Goal: Task Accomplishment & Management: Use online tool/utility

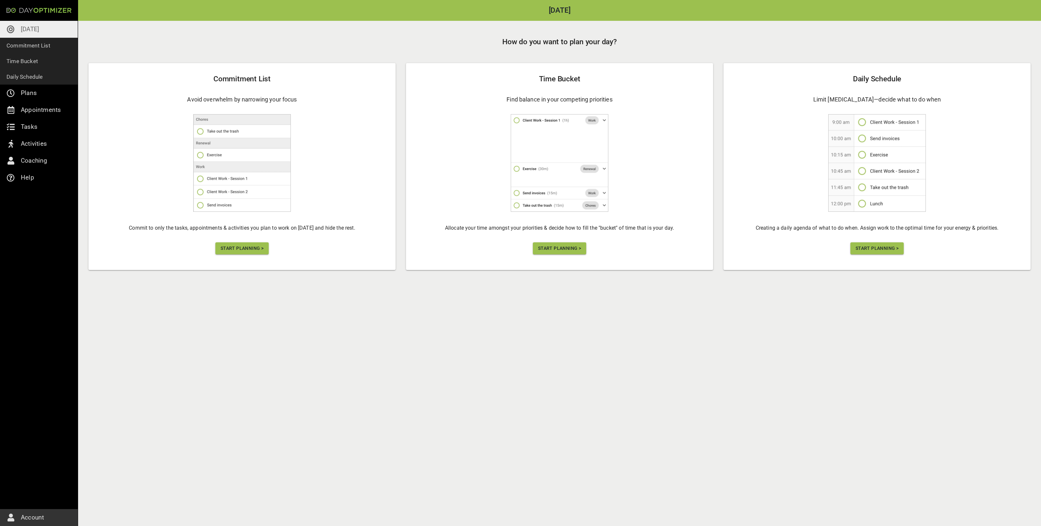
click at [254, 249] on span "Start Planning >" at bounding box center [241, 248] width 43 height 8
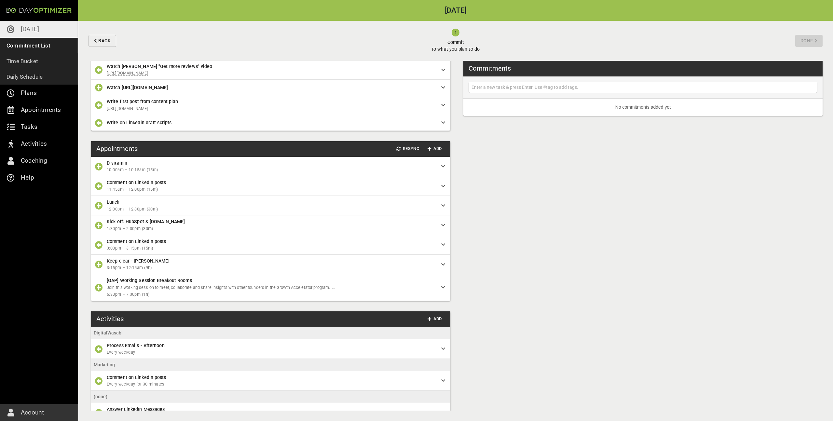
scroll to position [678, 0]
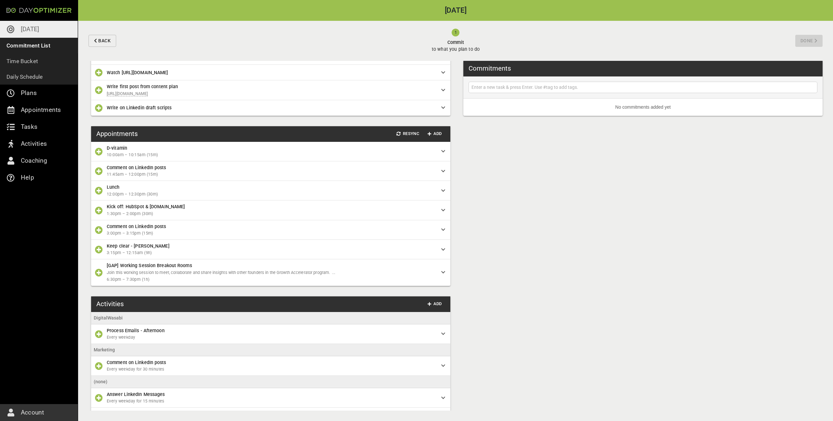
click at [99, 194] on icon "button" at bounding box center [99, 191] width 8 height 8
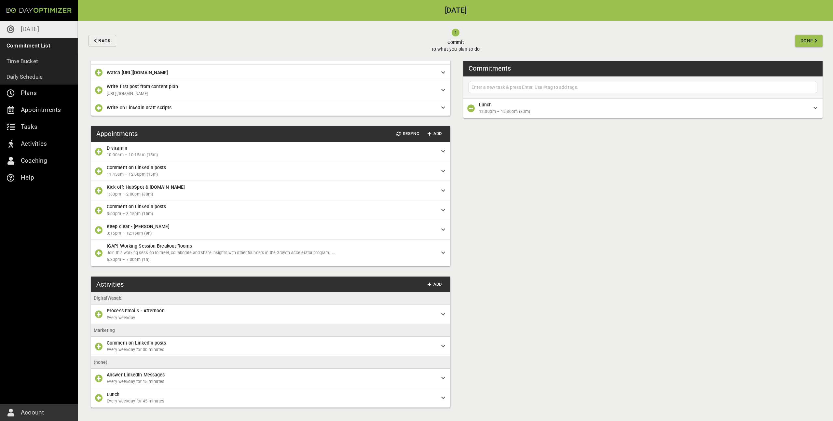
click at [99, 194] on icon "button" at bounding box center [99, 191] width 8 height 8
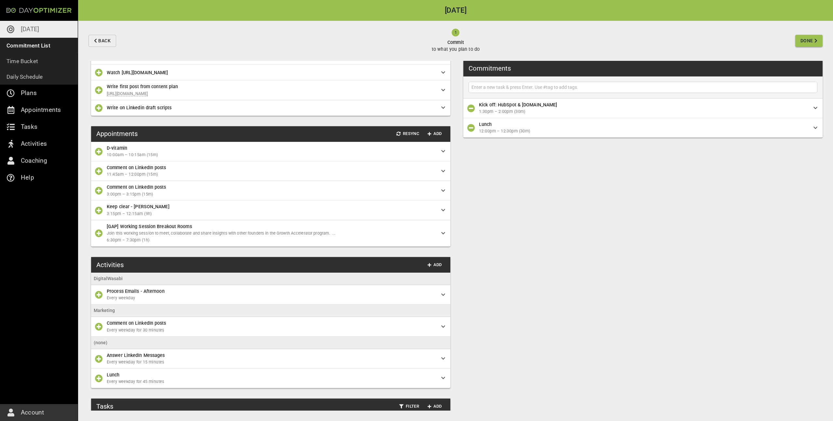
click at [99, 214] on icon "button" at bounding box center [99, 211] width 8 height 8
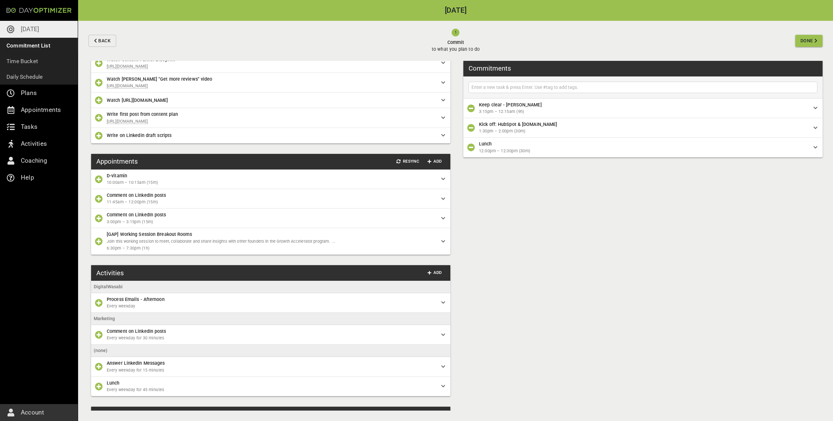
scroll to position [647, 0]
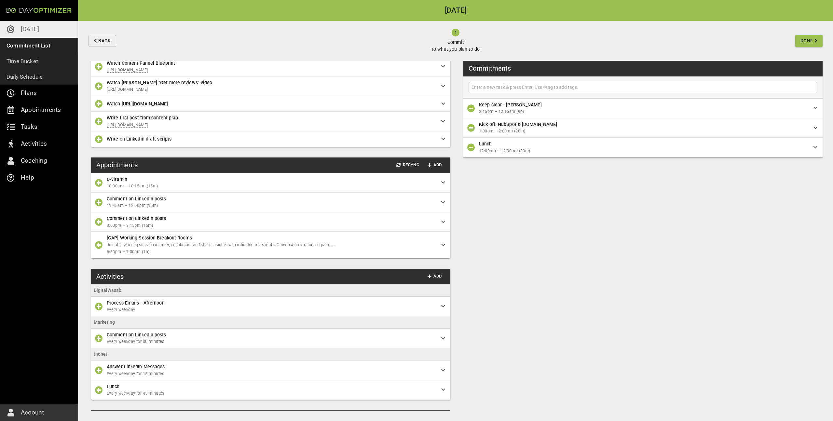
click at [525, 86] on input "text" at bounding box center [642, 87] width 345 height 8
type input "Tidy up apartment"
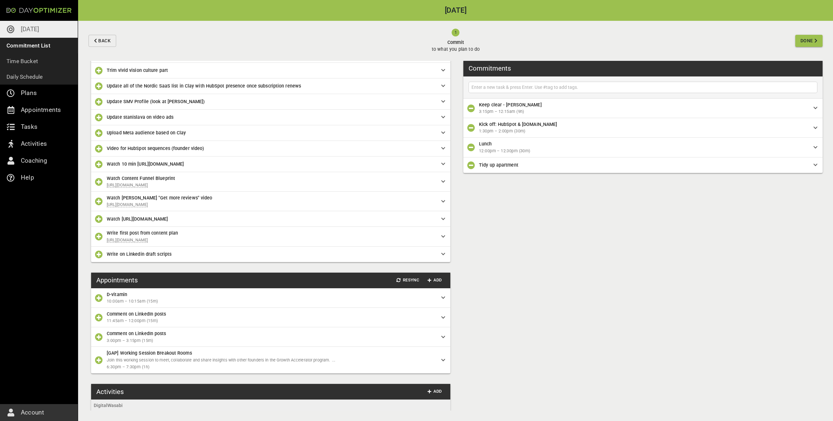
scroll to position [531, 0]
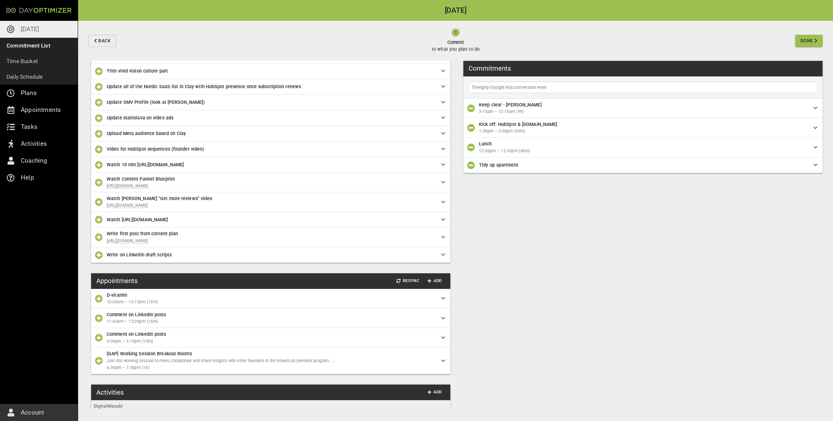
type input "Timegrip Google Ads conversion event"
click at [522, 86] on input "Delegate" at bounding box center [642, 87] width 345 height 8
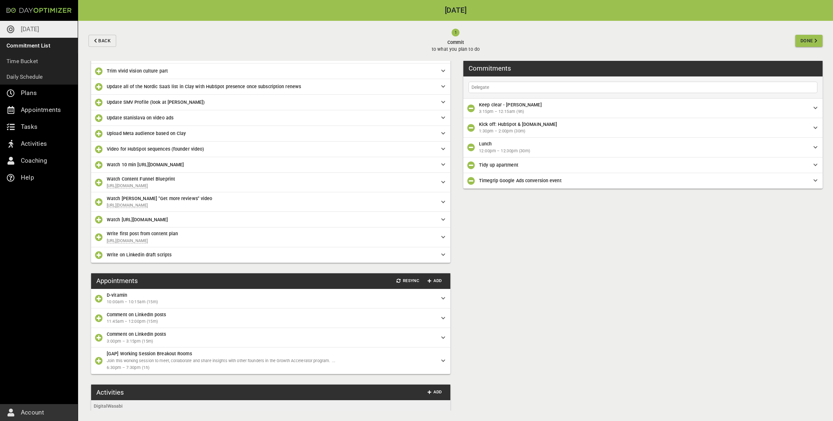
click at [522, 86] on input "Delegate" at bounding box center [642, 87] width 345 height 8
type input "Timegrip GTM event - deploy and test"
click at [552, 91] on div at bounding box center [642, 87] width 349 height 11
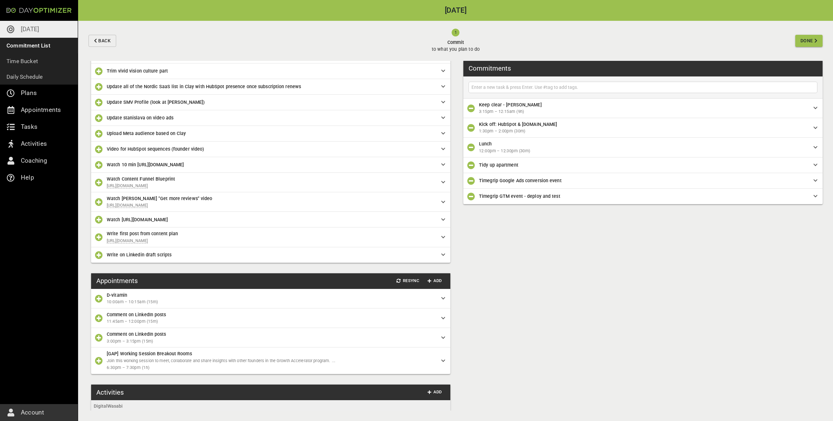
click at [552, 91] on div at bounding box center [642, 87] width 349 height 11
click at [551, 87] on input "text" at bounding box center [642, 87] width 345 height 8
type input "Order new screen"
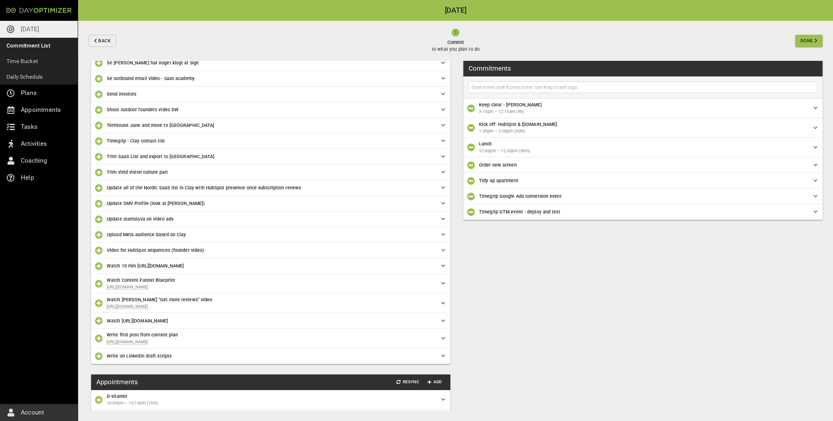
scroll to position [430, 0]
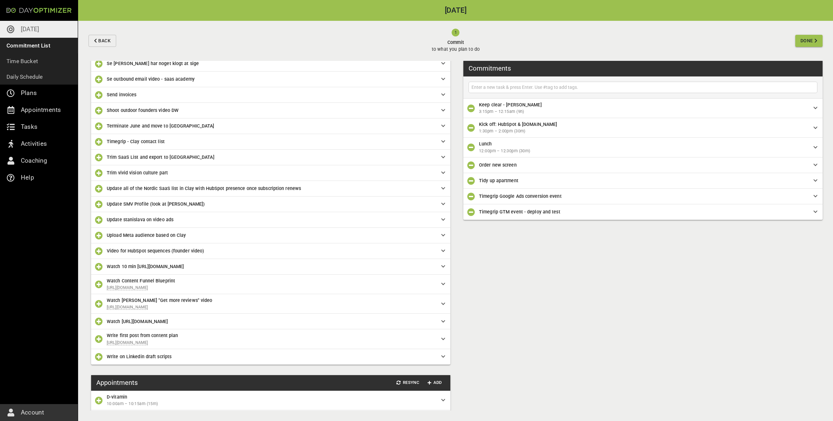
click at [179, 222] on span "Update stanislava on video ads" at bounding box center [269, 219] width 324 height 7
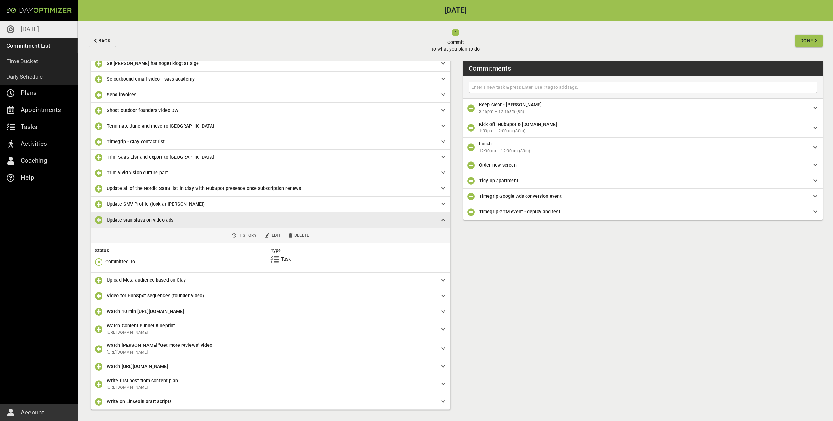
click at [95, 258] on button "button" at bounding box center [98, 261] width 13 height 13
click at [114, 287] on p "Done" at bounding box center [110, 289] width 11 height 7
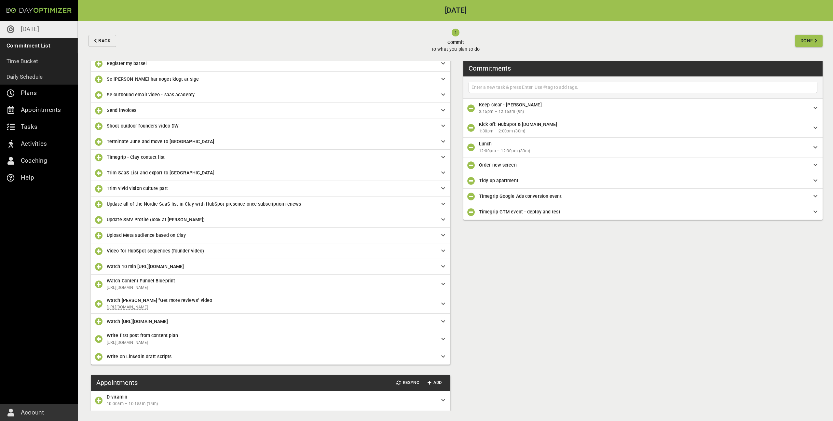
scroll to position [411, 0]
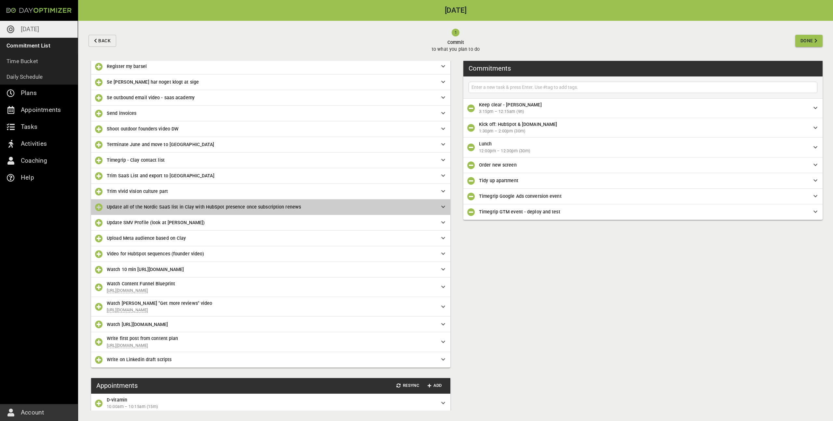
click at [164, 211] on div "Update all of the Nordic SaaS list in Clay with HubSpot presence once subscript…" at bounding box center [270, 207] width 359 height 16
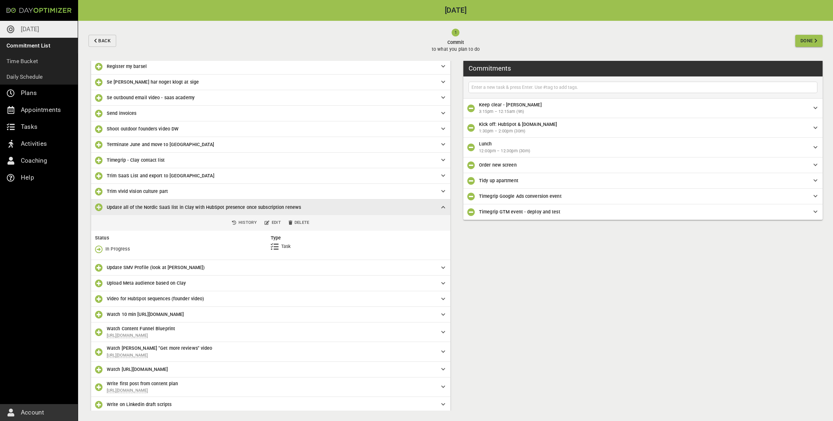
click at [97, 252] on icon "button" at bounding box center [99, 249] width 8 height 8
click at [105, 275] on span "Done" at bounding box center [112, 277] width 35 height 8
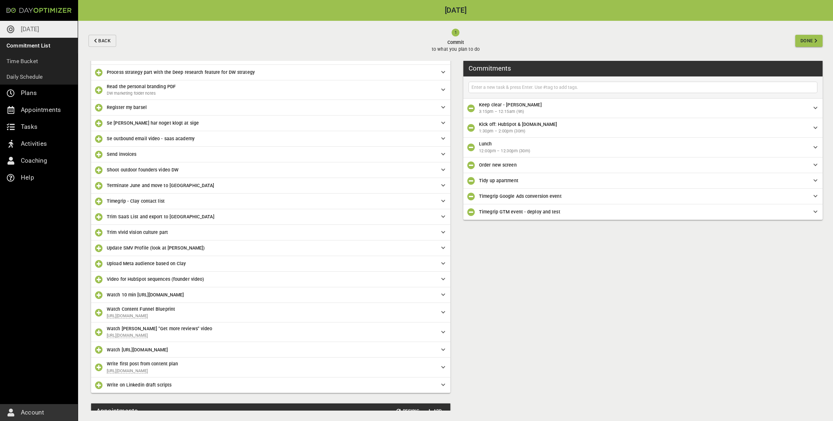
scroll to position [365, 0]
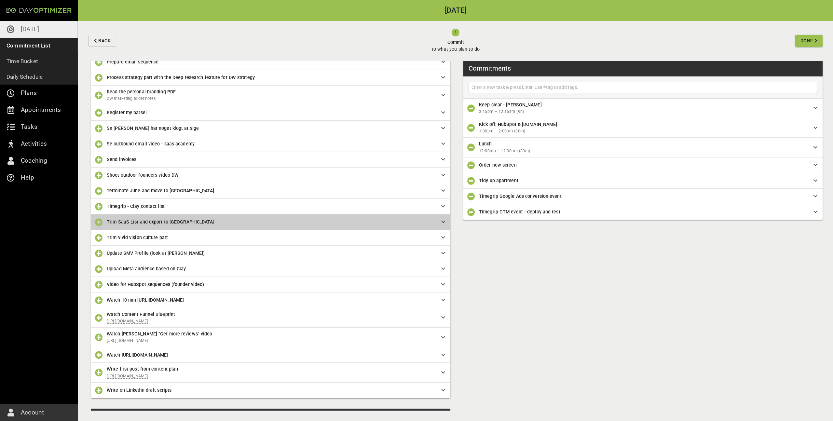
click at [149, 222] on span "Trim SaaS List and export to [GEOGRAPHIC_DATA]" at bounding box center [161, 221] width 108 height 5
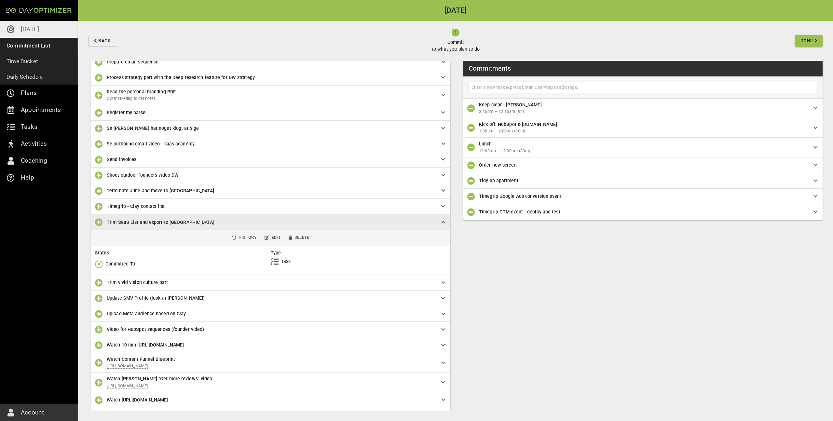
click at [103, 259] on div "Committed To" at bounding box center [183, 264] width 176 height 13
click at [99, 261] on icon "button" at bounding box center [99, 264] width 8 height 8
click at [128, 288] on span "Done" at bounding box center [115, 291] width 40 height 8
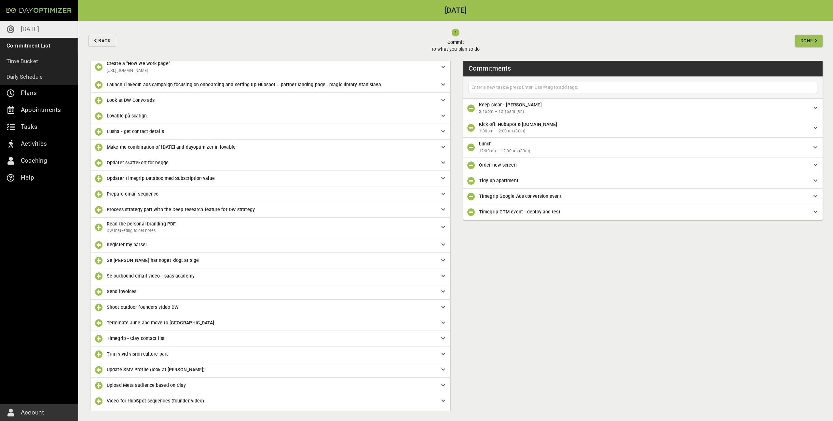
scroll to position [232, 0]
click at [140, 244] on span "Register my barsel" at bounding box center [127, 245] width 40 height 5
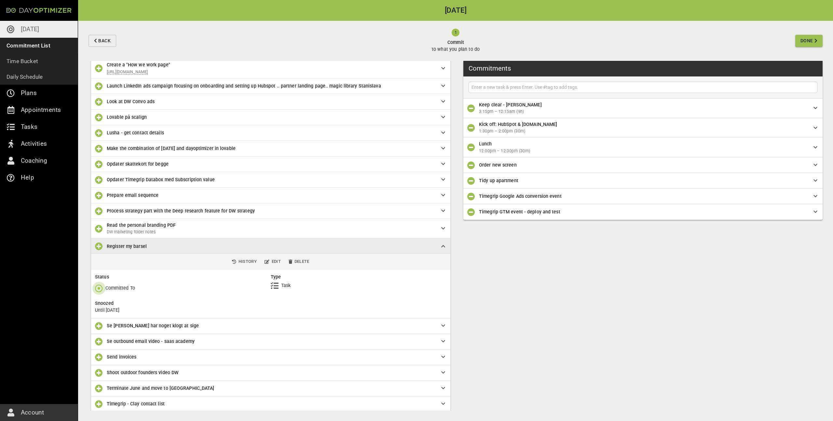
click at [99, 287] on icon "button" at bounding box center [99, 288] width 8 height 8
click at [118, 313] on span "Done" at bounding box center [115, 316] width 40 height 8
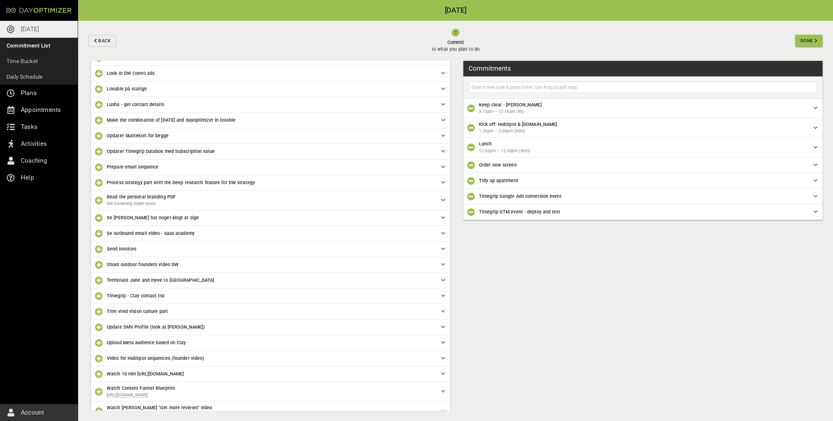
scroll to position [0, 0]
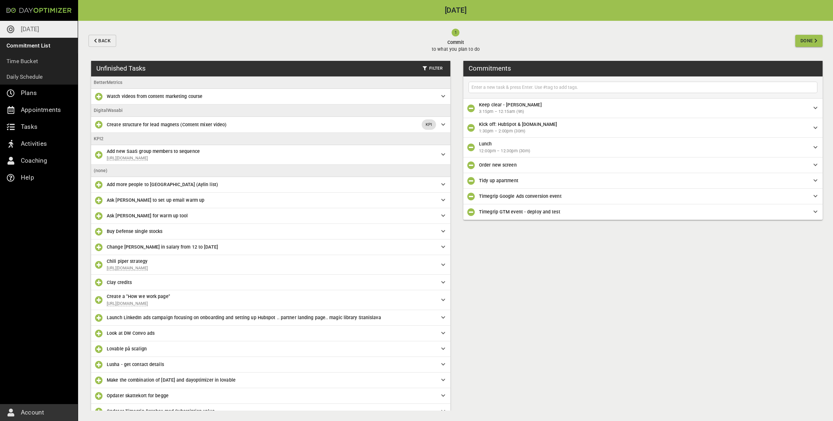
click at [554, 86] on input "text" at bounding box center [642, 87] width 345 height 8
type input "Register Tanias"
click at [100, 250] on icon "button" at bounding box center [99, 247] width 8 height 8
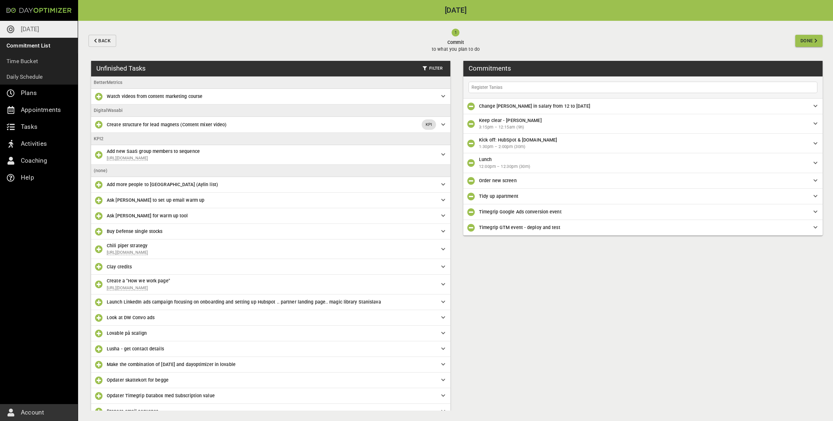
click at [99, 220] on icon "button" at bounding box center [99, 216] width 8 height 8
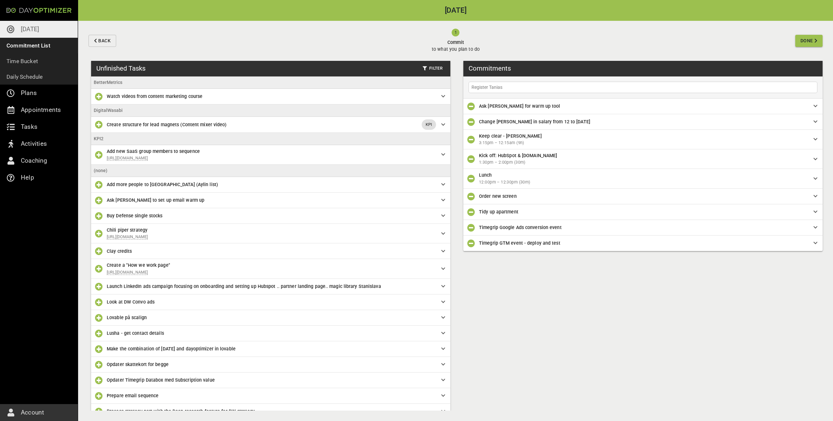
click at [812, 43] on span "Done" at bounding box center [806, 41] width 13 height 8
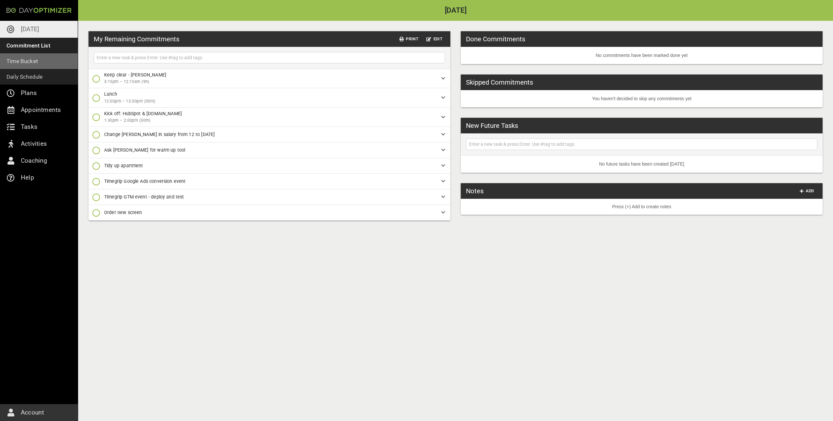
click at [38, 60] on link "Time Bucket" at bounding box center [39, 61] width 78 height 16
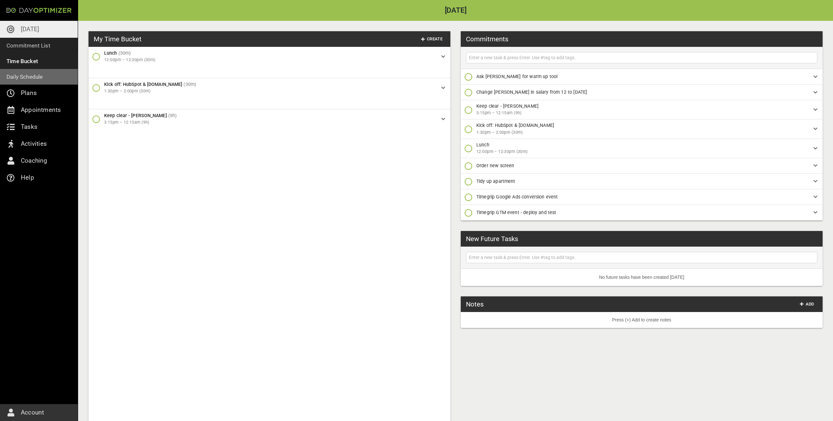
click at [42, 81] on p "Daily Schedule" at bounding box center [25, 76] width 36 height 9
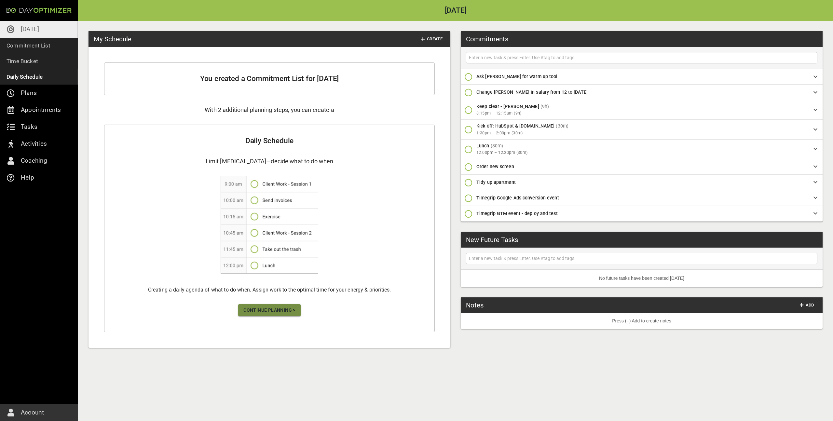
click at [258, 307] on span "Continue Planning >" at bounding box center [269, 310] width 52 height 8
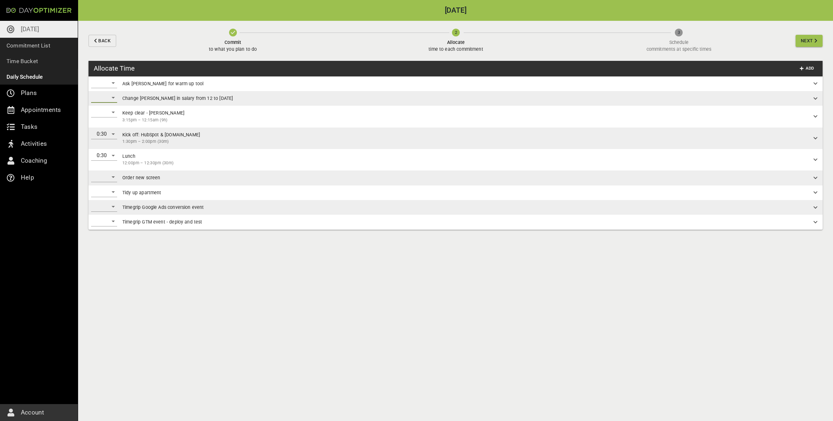
click at [105, 99] on div "​" at bounding box center [104, 97] width 26 height 10
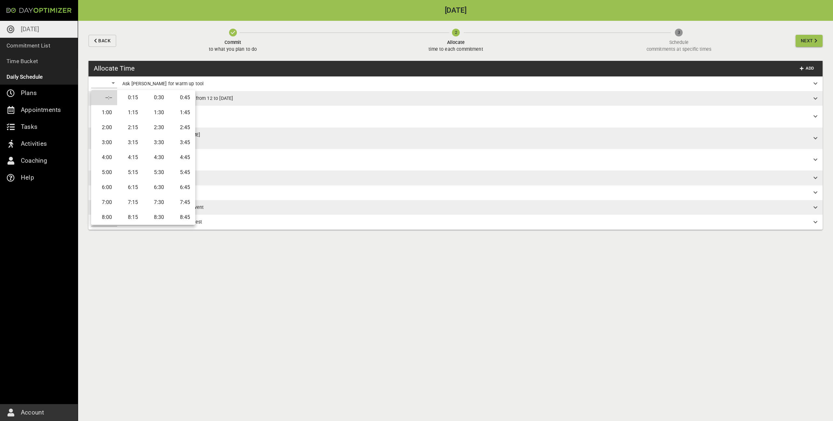
click at [130, 98] on li "0:15" at bounding box center [130, 97] width 26 height 15
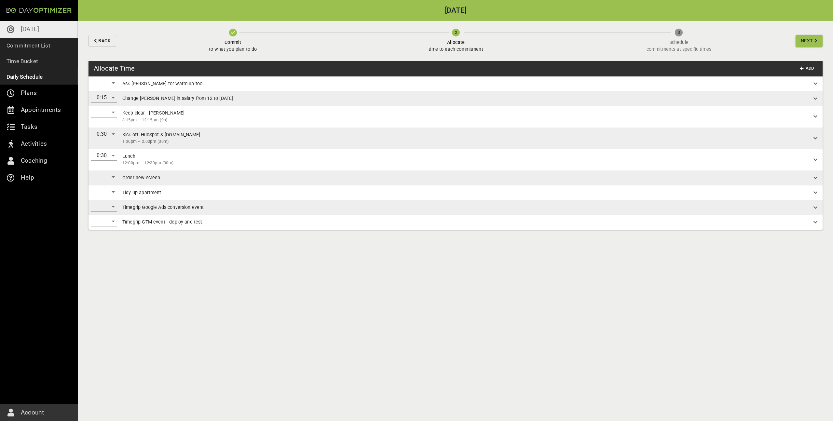
click at [108, 113] on div "​" at bounding box center [104, 112] width 26 height 10
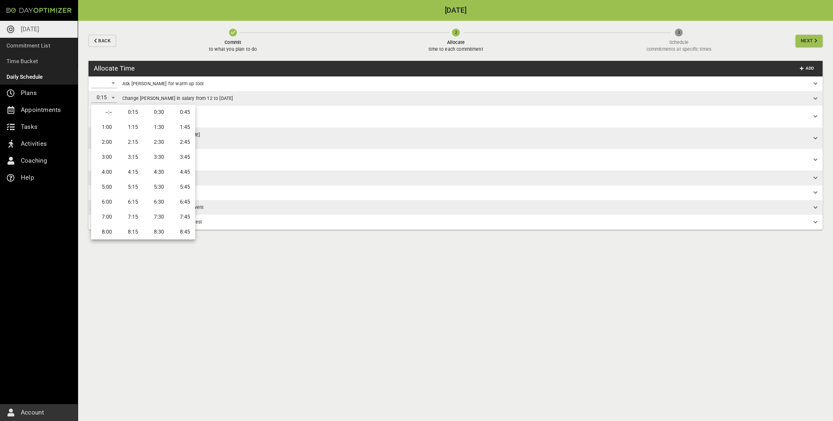
click at [107, 166] on li "4:00" at bounding box center [104, 172] width 26 height 15
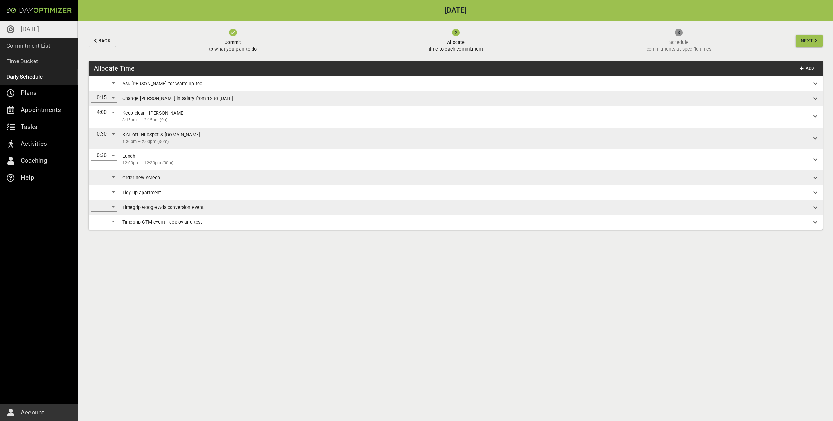
click at [111, 179] on div "​" at bounding box center [104, 177] width 26 height 10
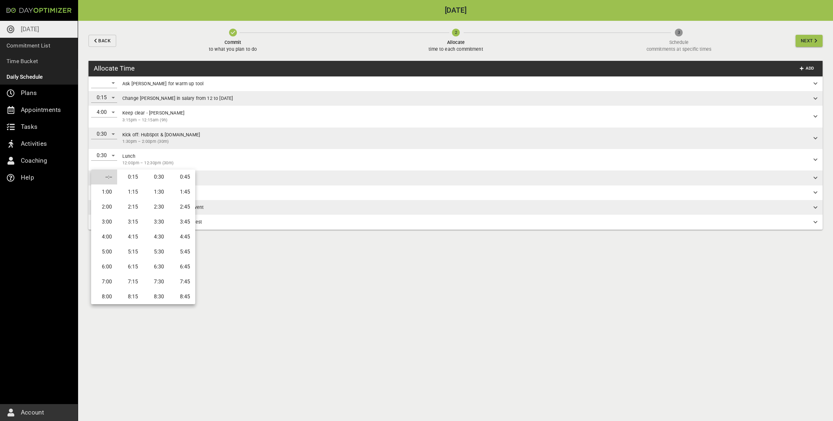
click at [129, 172] on li "0:15" at bounding box center [130, 176] width 26 height 15
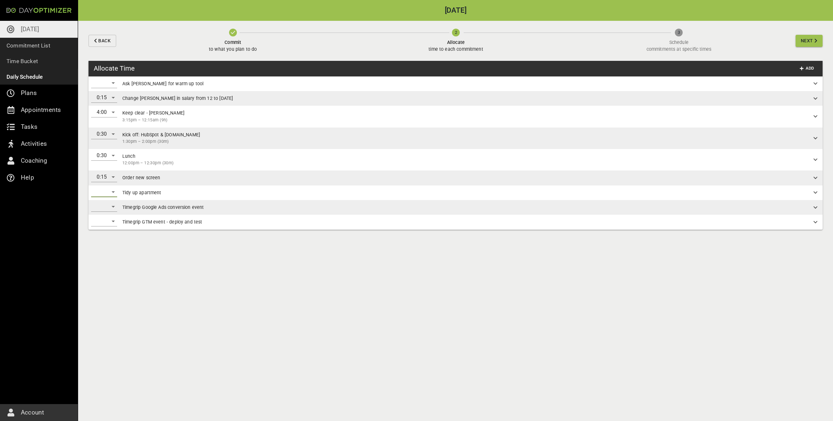
click at [108, 192] on div "​" at bounding box center [104, 192] width 26 height 10
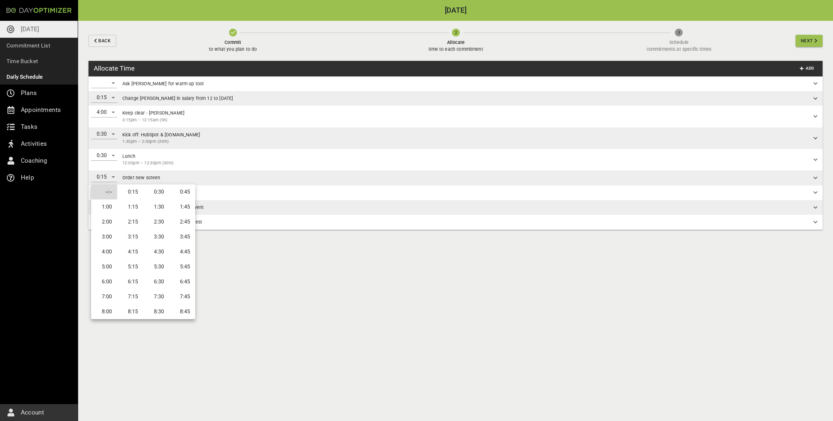
click at [180, 194] on li "0:45" at bounding box center [182, 191] width 26 height 15
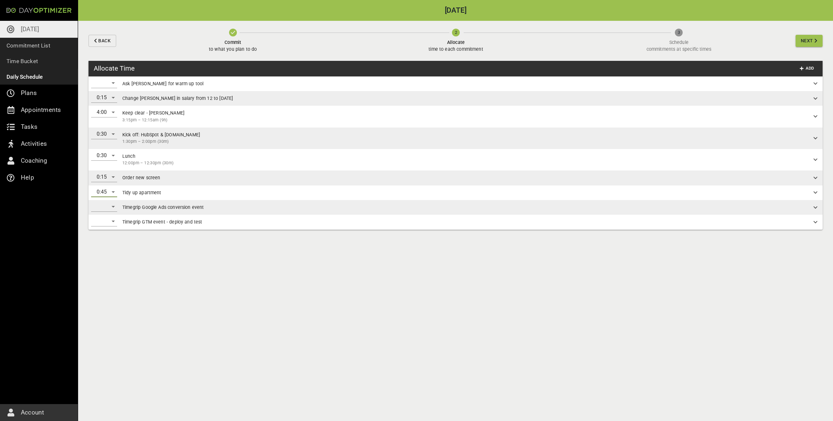
click at [113, 193] on div "0:45" at bounding box center [104, 192] width 26 height 10
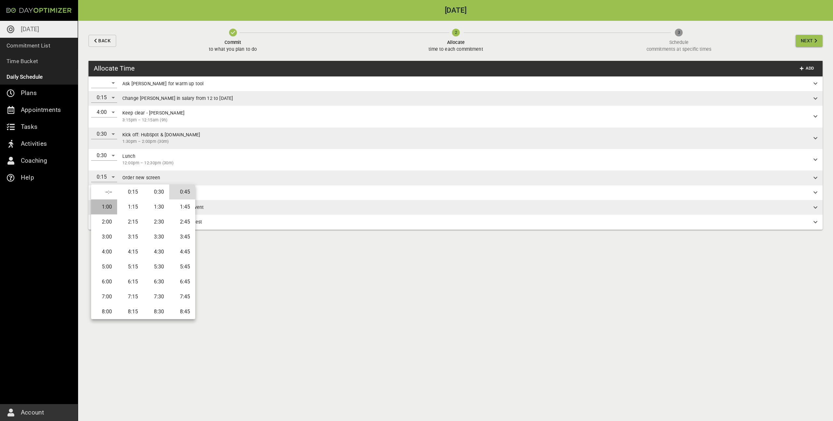
click at [112, 207] on li "1:00" at bounding box center [104, 206] width 26 height 15
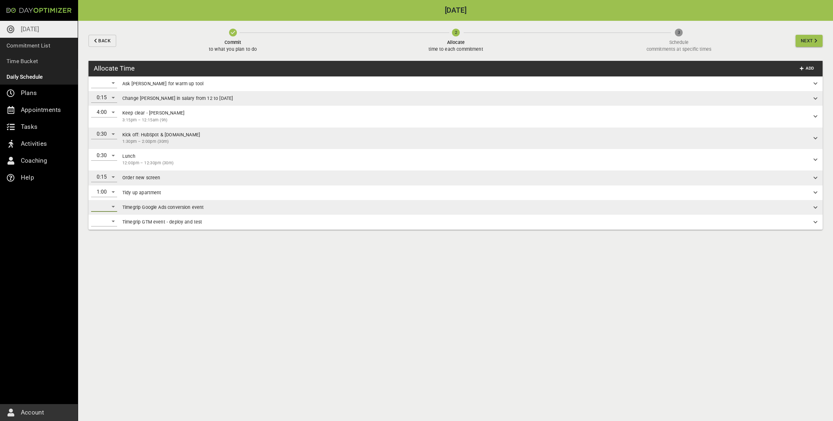
click at [101, 204] on div "​" at bounding box center [104, 206] width 26 height 10
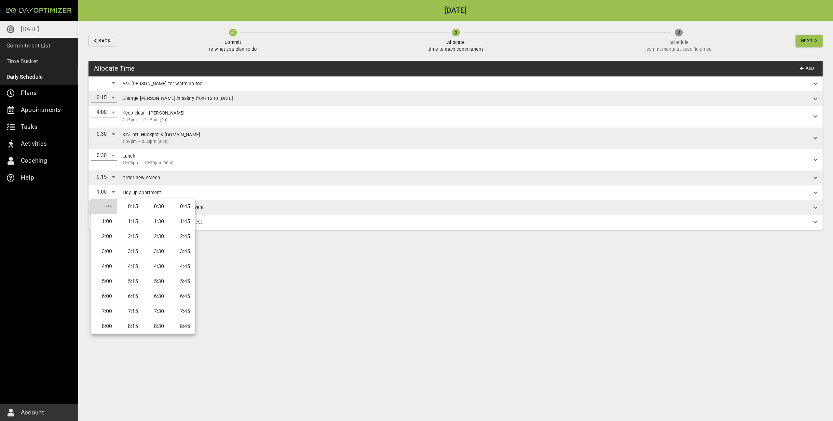
click at [159, 203] on li "0:30" at bounding box center [156, 206] width 26 height 15
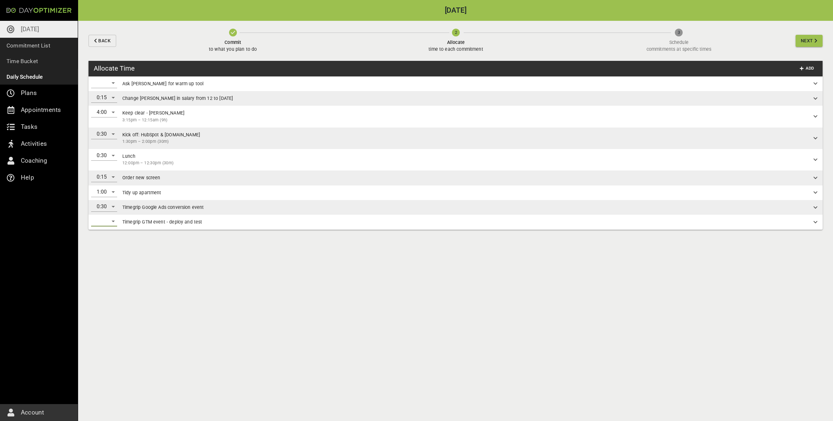
click at [94, 219] on div "​" at bounding box center [104, 221] width 26 height 10
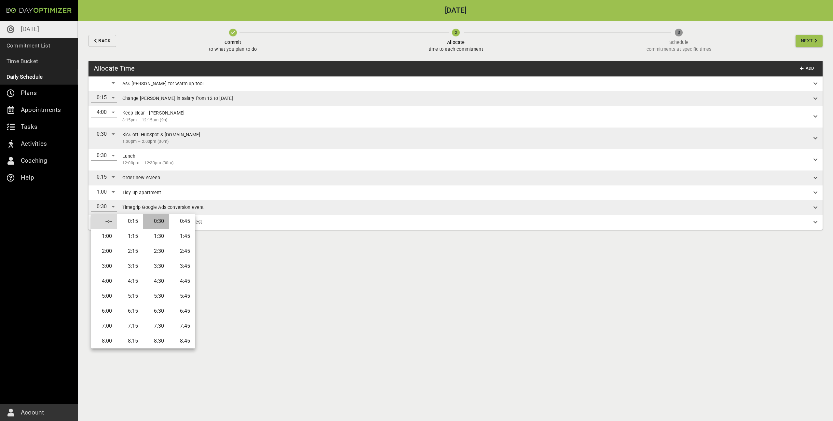
click at [153, 217] on li "0:30" at bounding box center [156, 221] width 26 height 15
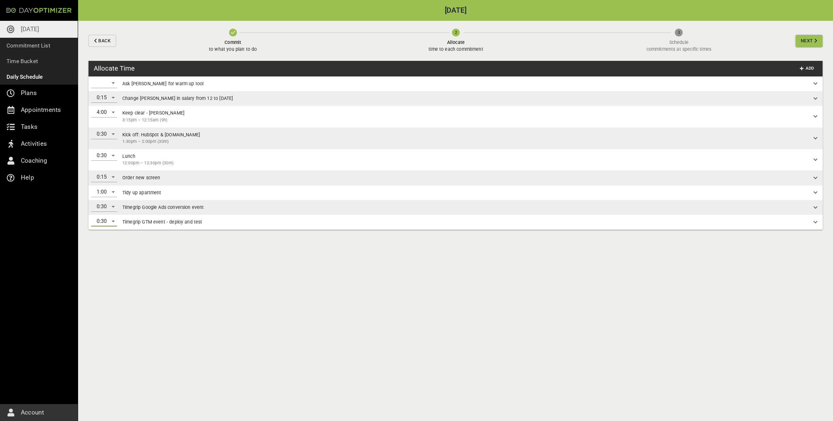
click at [110, 207] on div "0:30" at bounding box center [104, 206] width 26 height 10
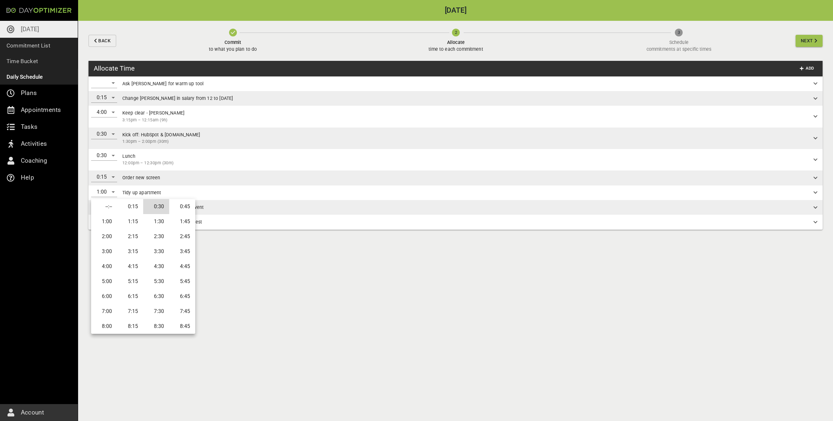
click at [140, 207] on li "0:15" at bounding box center [130, 206] width 26 height 15
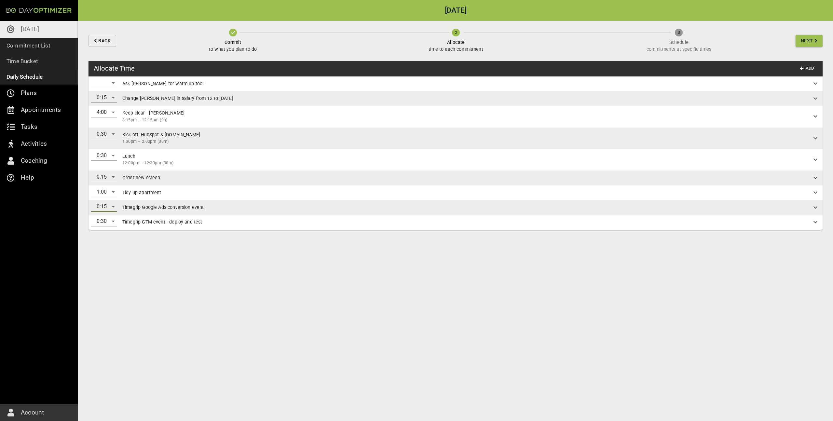
click at [818, 41] on button "Next" at bounding box center [808, 41] width 27 height 12
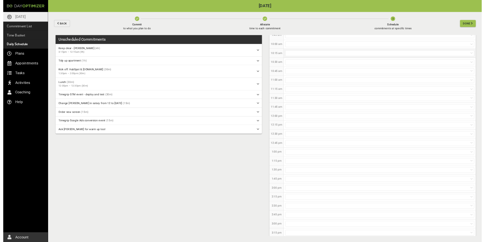
scroll to position [53, 0]
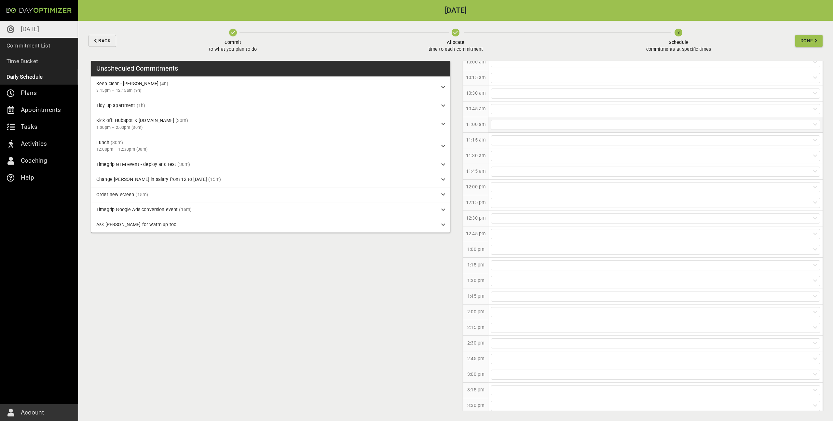
click at [523, 125] on div at bounding box center [655, 125] width 329 height 10
click at [479, 146] on div "11:15 am" at bounding box center [475, 141] width 25 height 16
click at [506, 143] on div at bounding box center [655, 140] width 329 height 10
click at [527, 198] on p "Timegrip GTM event - deploy and test (30m)" at bounding box center [655, 203] width 334 height 12
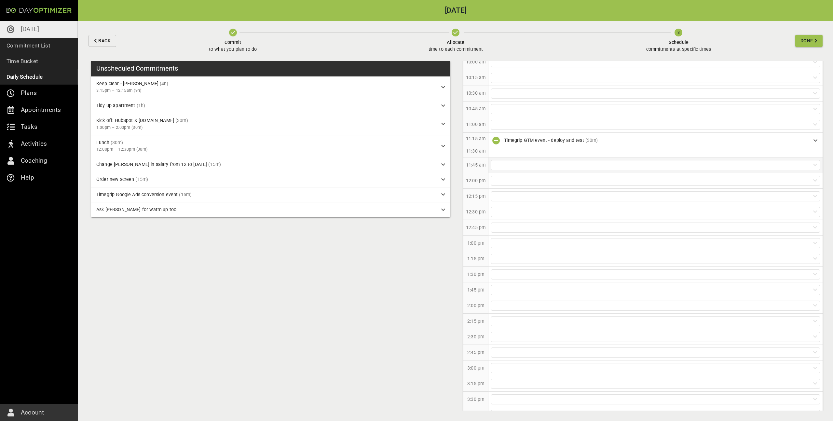
click at [527, 162] on div at bounding box center [655, 165] width 329 height 10
click at [544, 249] on p "Timegrip Google Ads conversion event (15m)" at bounding box center [655, 252] width 334 height 12
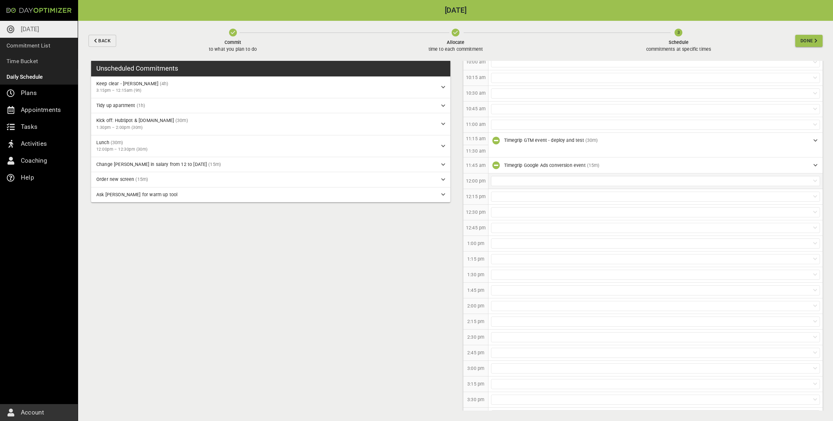
click at [525, 187] on div at bounding box center [655, 180] width 334 height 15
click at [529, 232] on p "Lunch [12:00pm – 12:30pm] (30m)" at bounding box center [655, 231] width 334 height 12
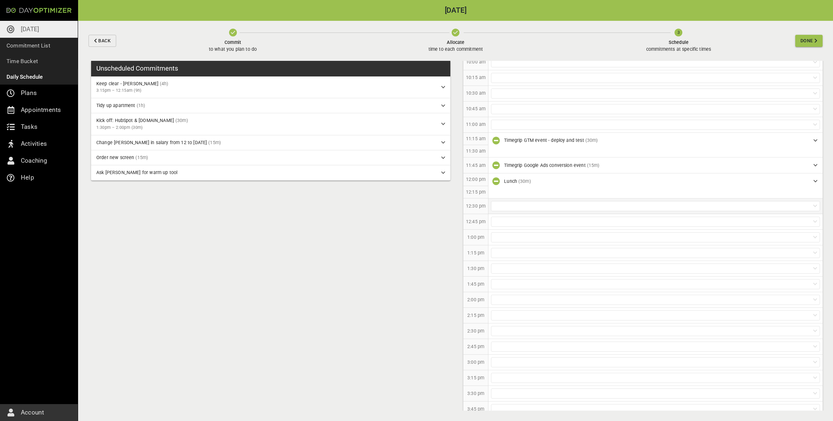
click at [531, 206] on div at bounding box center [655, 206] width 329 height 10
click at [530, 204] on div at bounding box center [655, 206] width 329 height 10
click at [503, 267] on div at bounding box center [655, 268] width 329 height 10
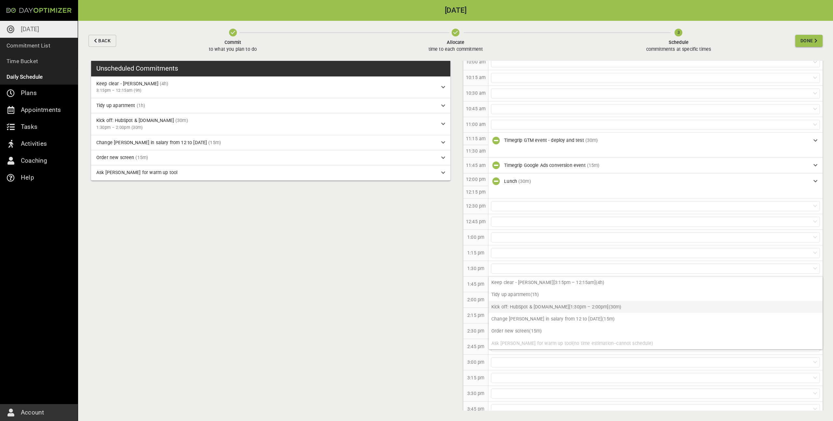
click at [528, 303] on p "Kick off: HubSpot & [DOMAIN_NAME] [1:30pm – 2:00pm] (30m)" at bounding box center [655, 307] width 334 height 12
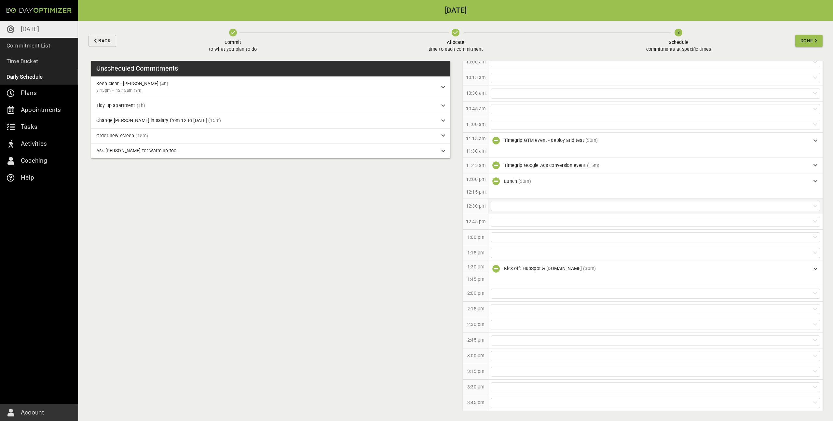
click at [511, 206] on div at bounding box center [655, 206] width 329 height 10
click at [513, 230] on p "Tidy up apartment (1h)" at bounding box center [655, 232] width 334 height 12
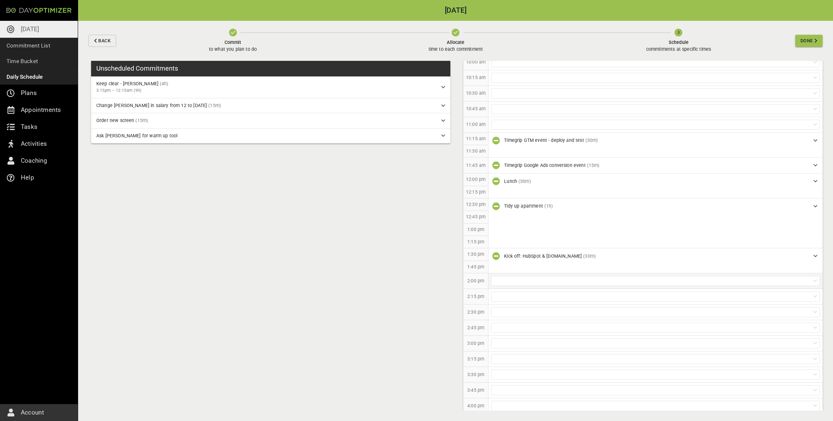
click at [514, 276] on div at bounding box center [655, 281] width 329 height 10
click at [554, 343] on div at bounding box center [655, 343] width 329 height 10
click at [537, 355] on p "Keep clear - Meli [3:15pm – 12:15am] (4h)" at bounding box center [655, 357] width 334 height 12
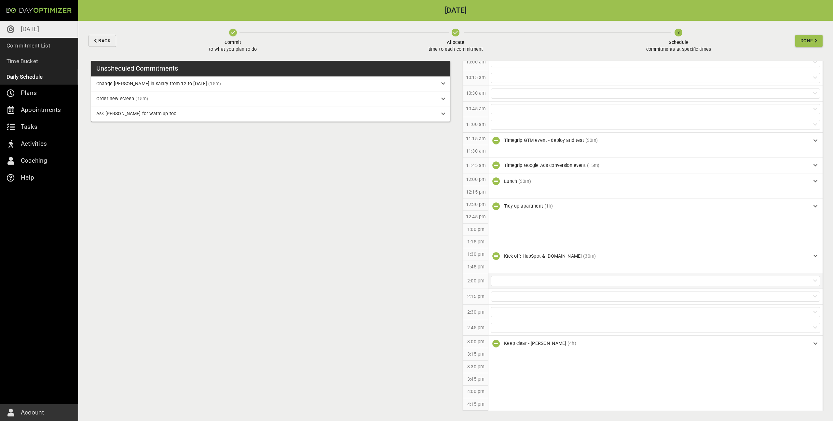
click at [523, 279] on div at bounding box center [655, 281] width 329 height 10
click at [520, 292] on p "Change [PERSON_NAME] in salary from 12 to [DATE] (15m)" at bounding box center [655, 295] width 334 height 12
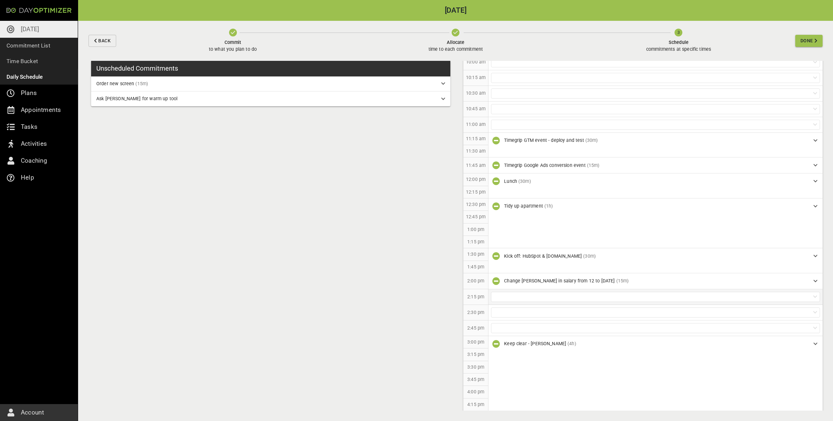
click at [518, 296] on div at bounding box center [655, 297] width 329 height 10
click at [519, 308] on p "Order new screen (15m)" at bounding box center [655, 311] width 334 height 12
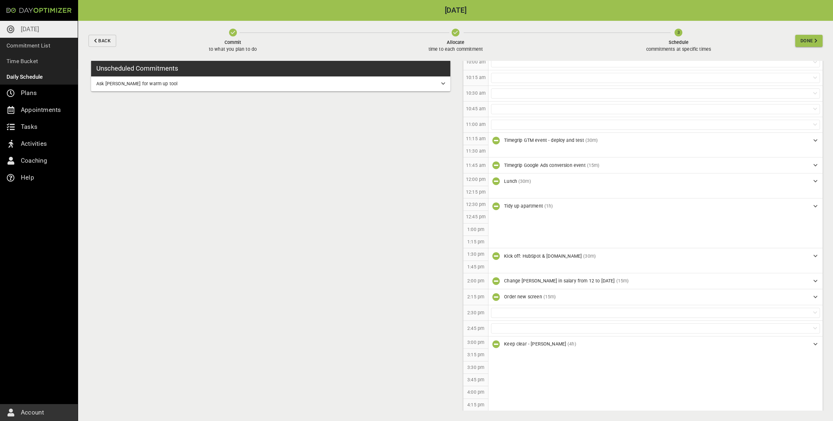
click at [814, 41] on icon "button" at bounding box center [815, 40] width 3 height 5
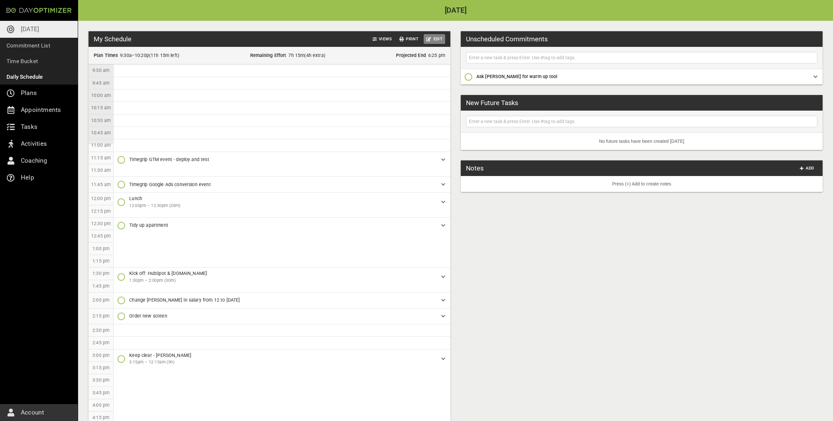
click at [435, 38] on span "Edit" at bounding box center [434, 38] width 16 height 7
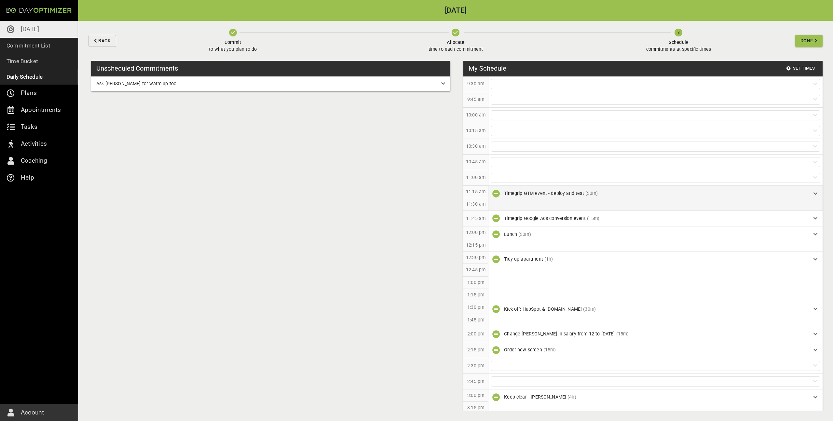
click at [493, 191] on icon "button" at bounding box center [496, 194] width 8 height 8
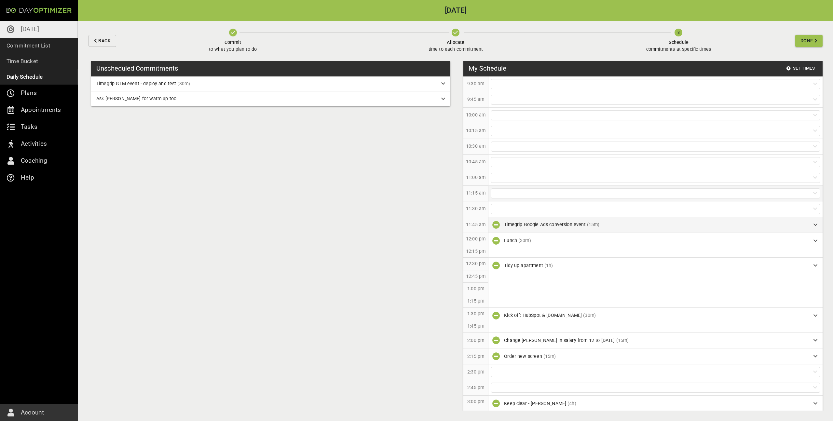
click at [492, 222] on icon "button" at bounding box center [496, 225] width 8 height 8
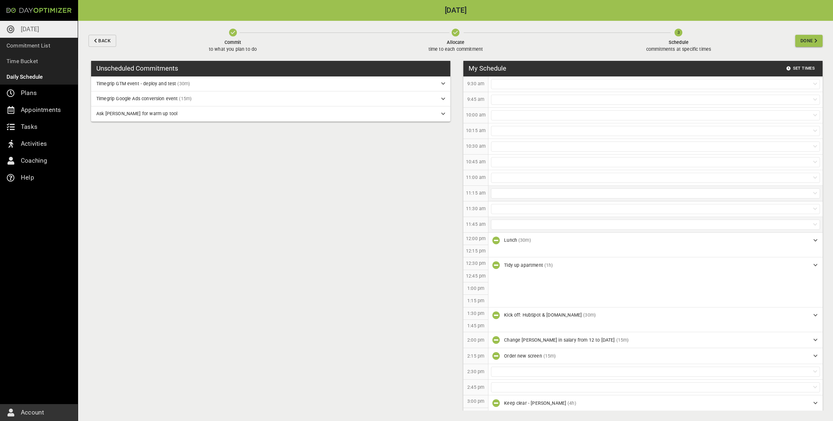
click at [504, 195] on div at bounding box center [655, 193] width 329 height 10
click at [517, 216] on p "Timegrip Google Ads conversion event (15m)" at bounding box center [655, 219] width 334 height 12
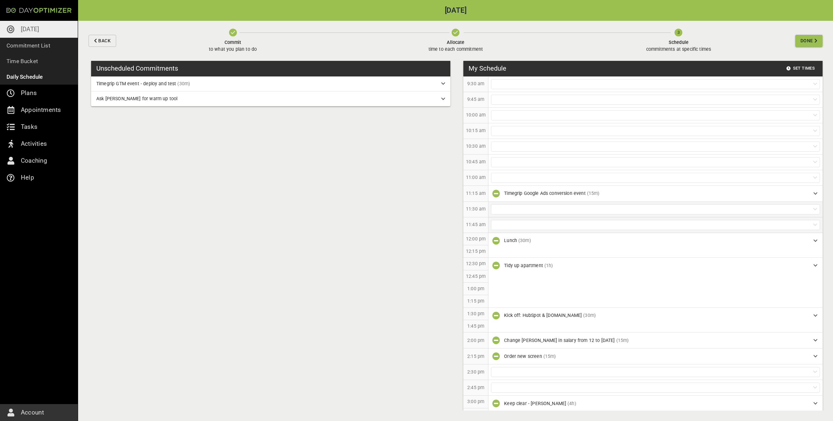
click at [518, 210] on div at bounding box center [655, 209] width 329 height 10
click at [513, 221] on p "Timegrip GTM event - deploy and test (30m)" at bounding box center [655, 223] width 334 height 12
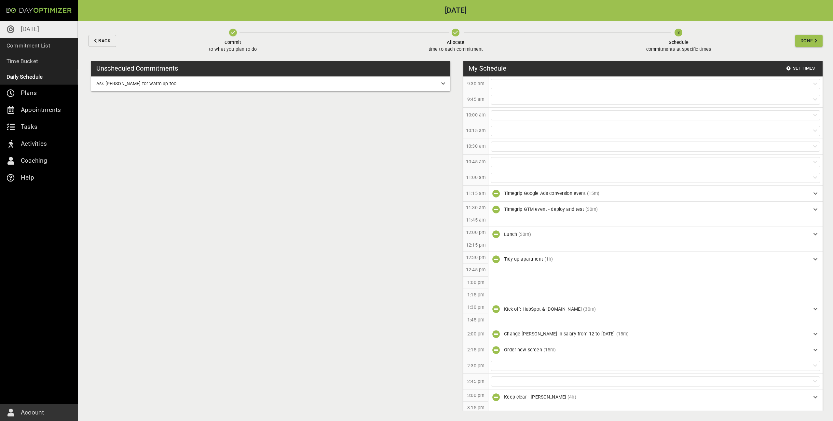
click at [801, 38] on span "Done" at bounding box center [806, 41] width 13 height 8
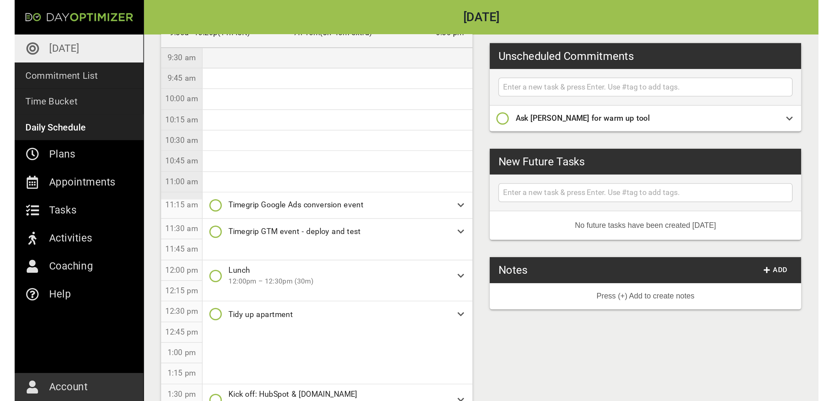
scroll to position [46, 0]
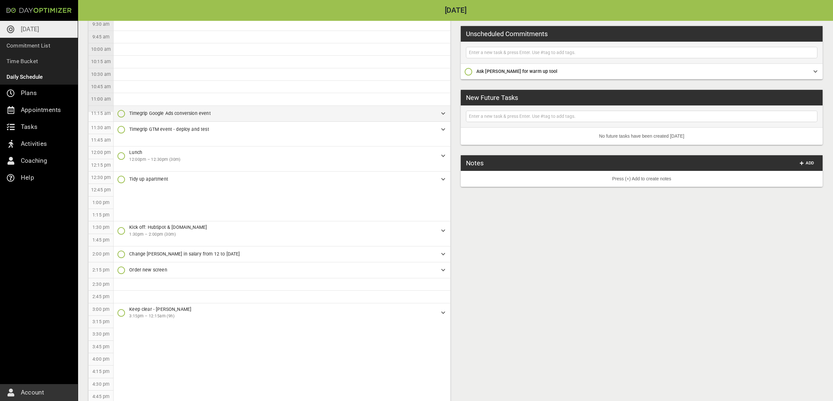
click at [123, 114] on icon "button" at bounding box center [121, 114] width 8 height 8
click at [145, 144] on span "Done [DATE]" at bounding box center [137, 141] width 39 height 8
click at [519, 54] on input "text" at bounding box center [641, 52] width 348 height 8
click at [502, 51] on input "Send [PERSON_NAME]" at bounding box center [641, 52] width 348 height 8
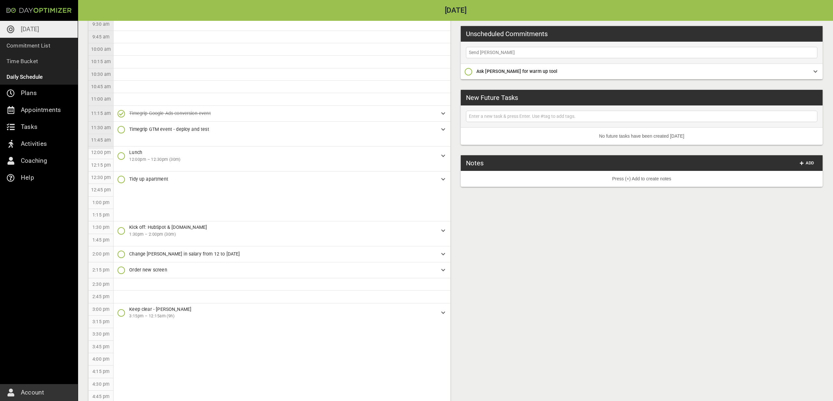
click at [502, 51] on input "Send [PERSON_NAME]" at bounding box center [641, 52] width 348 height 8
type input "Send invoices"
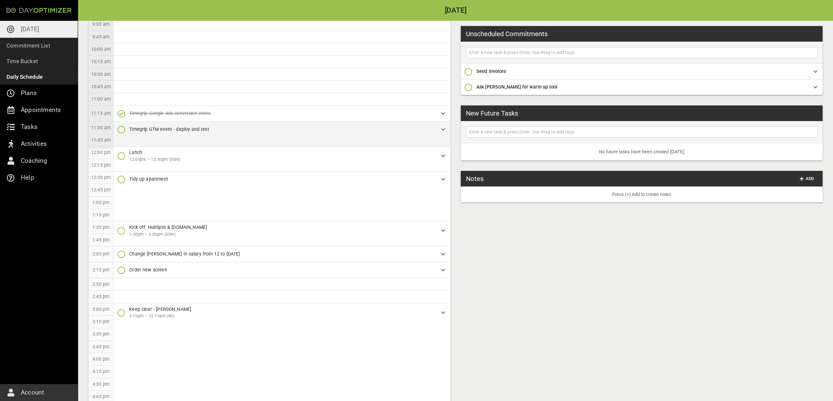
scroll to position [0, 0]
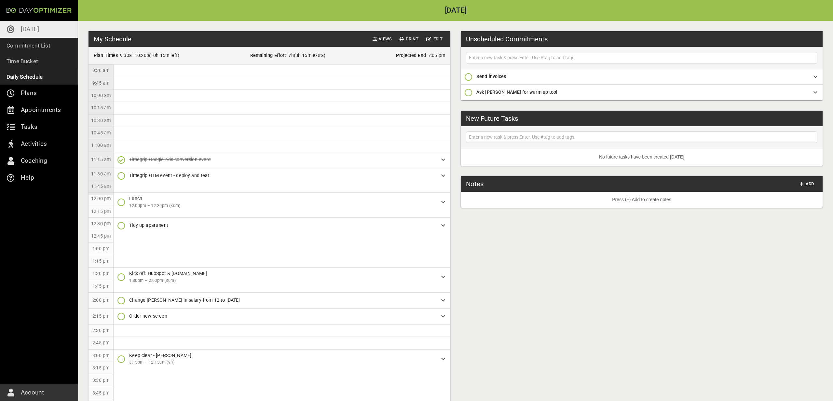
click at [442, 33] on div "My Schedule Views Print Edit" at bounding box center [269, 39] width 362 height 16
click at [441, 35] on span "Edit" at bounding box center [434, 38] width 16 height 7
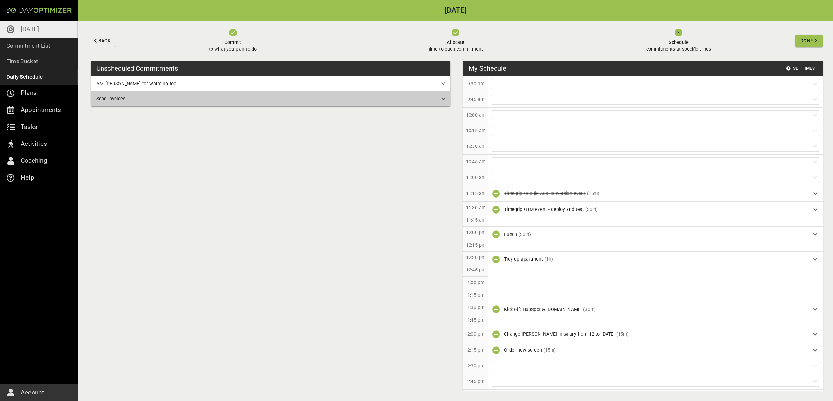
click at [413, 97] on div "Send invoices" at bounding box center [266, 98] width 340 height 7
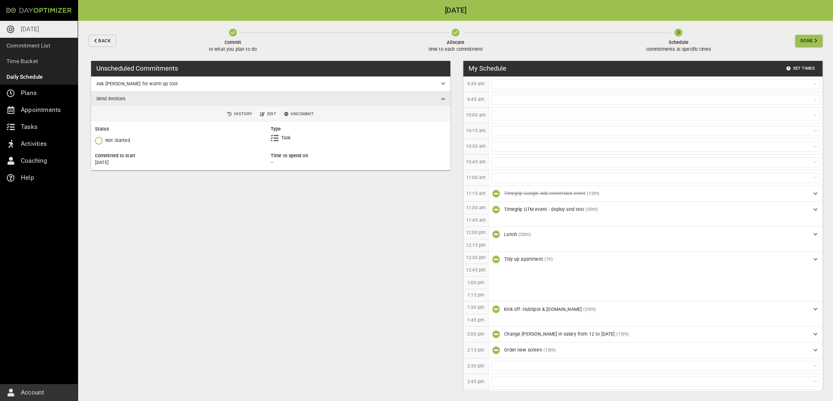
click at [275, 113] on span "Edit" at bounding box center [268, 113] width 16 height 7
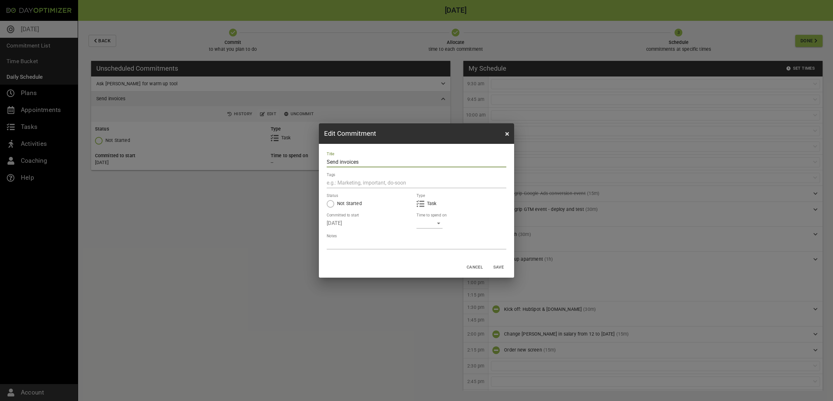
click at [425, 219] on div "​" at bounding box center [429, 223] width 26 height 10
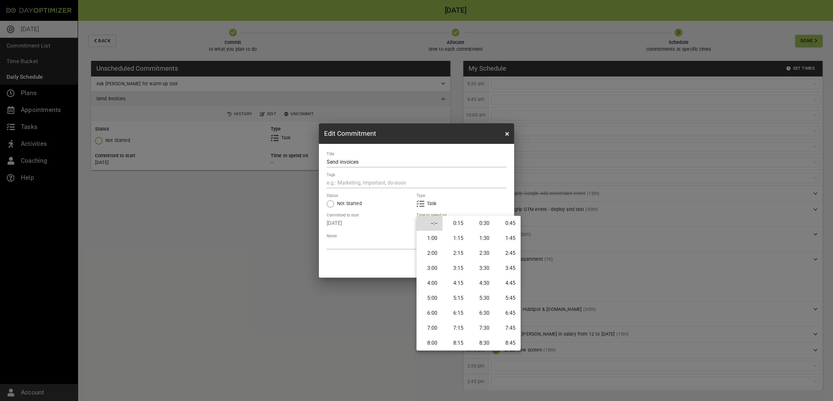
click at [459, 226] on li "0:15" at bounding box center [455, 223] width 26 height 15
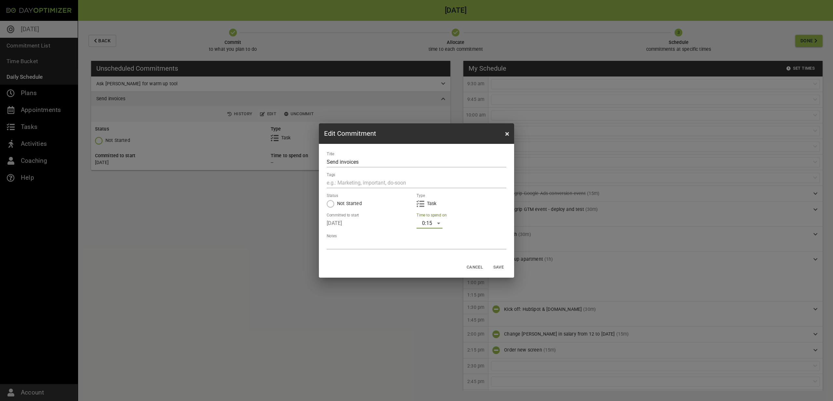
click at [496, 265] on span "Save" at bounding box center [498, 266] width 16 height 7
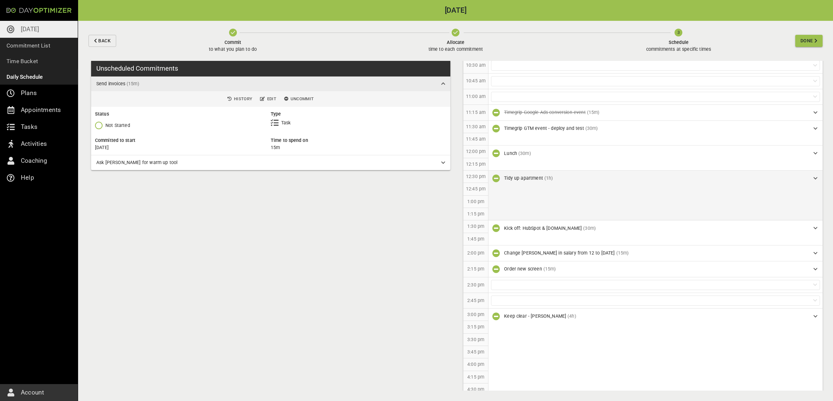
scroll to position [84, 0]
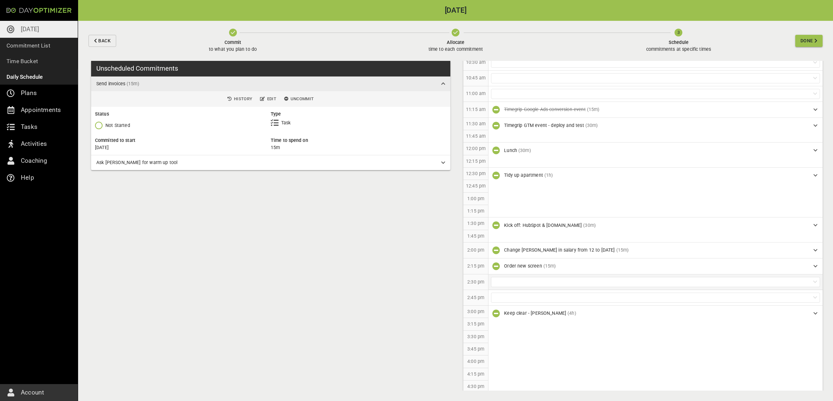
click at [514, 281] on div at bounding box center [655, 282] width 329 height 10
click at [509, 294] on p "Send invoices (15m)" at bounding box center [655, 296] width 334 height 12
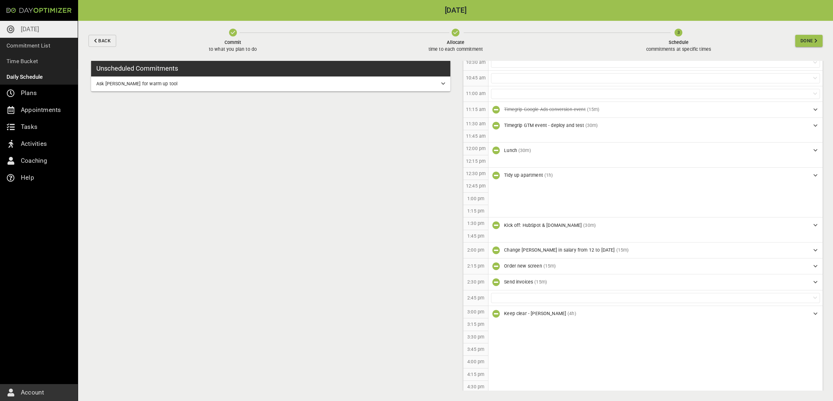
click at [806, 38] on span "Done" at bounding box center [806, 41] width 13 height 8
